Goal: Information Seeking & Learning: Learn about a topic

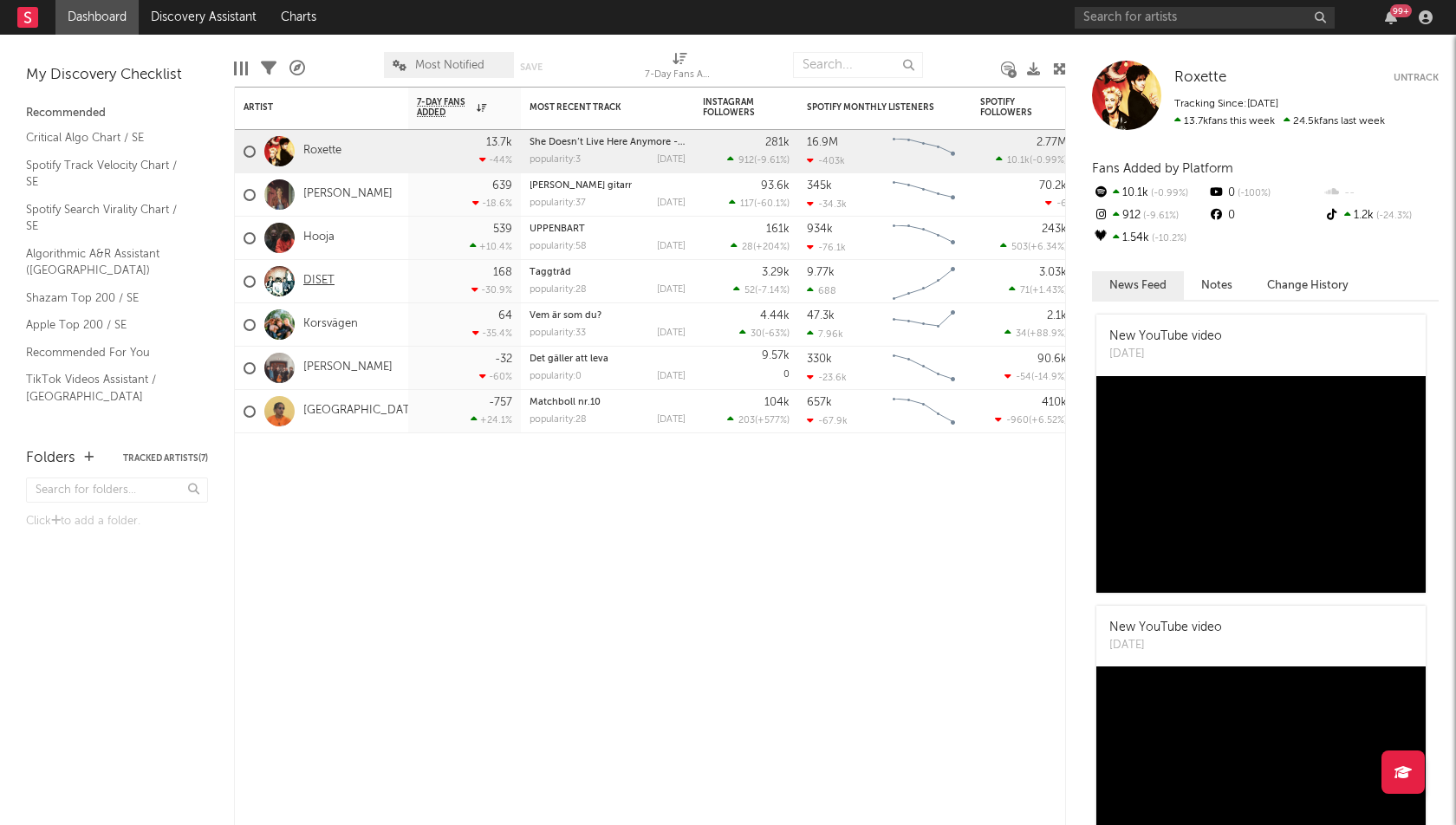
click at [310, 283] on link "DISET" at bounding box center [319, 280] width 32 height 14
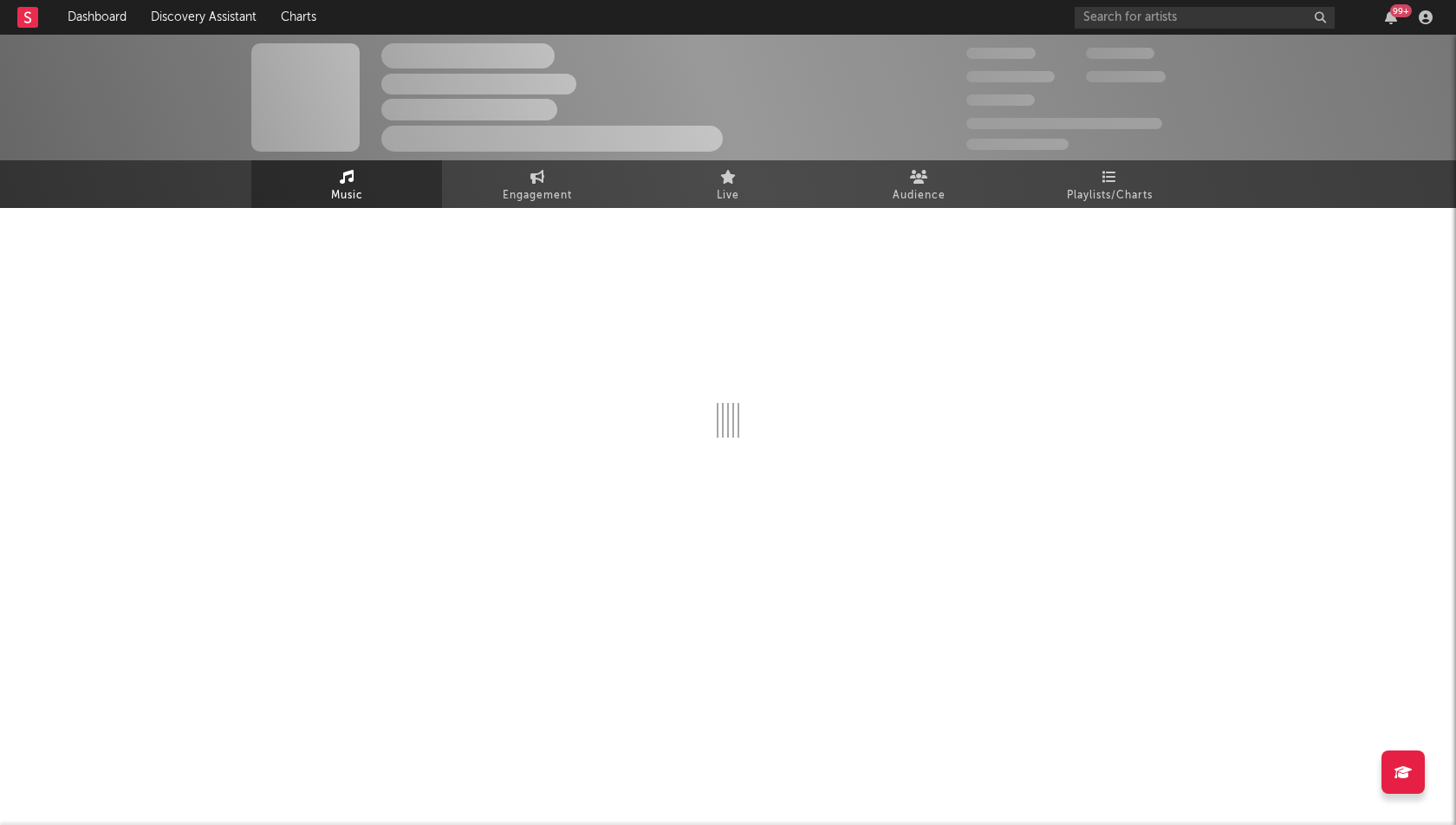
select select "6m"
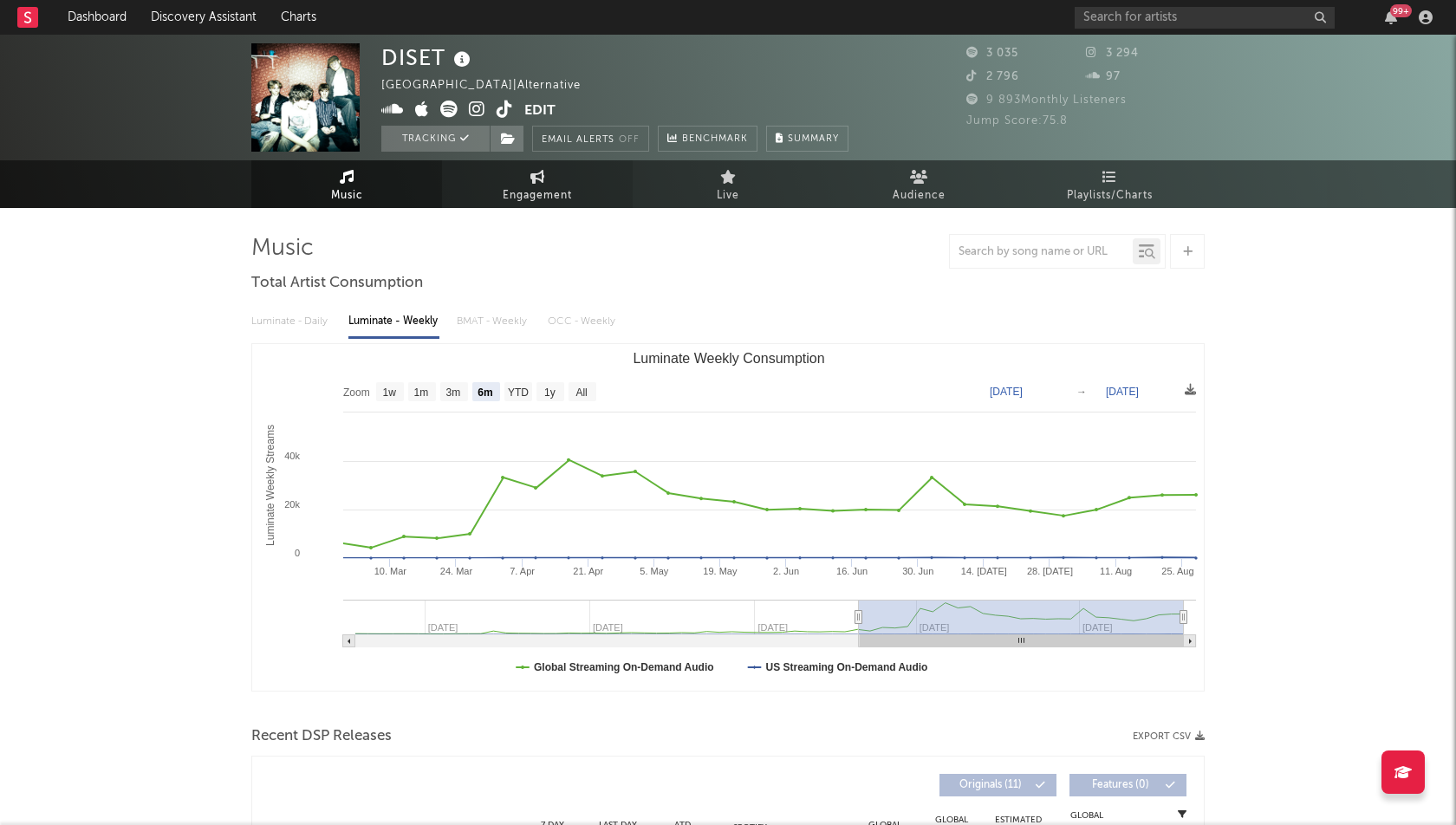
click at [549, 205] on span "Engagement" at bounding box center [537, 196] width 69 height 21
select select "1w"
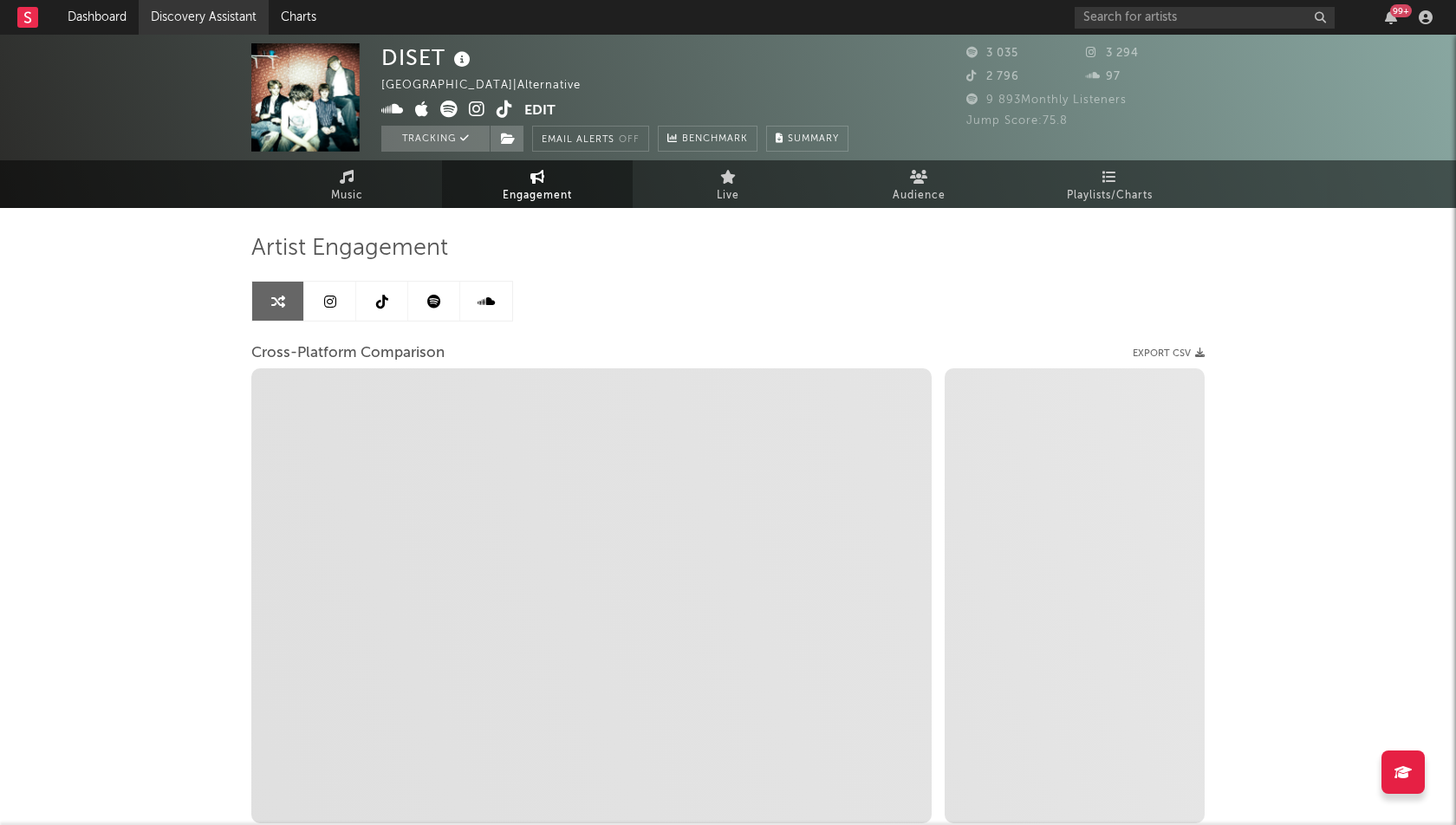
select select "1m"
